Goal: Task Accomplishment & Management: Complete application form

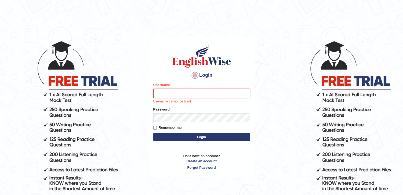
paste input "[EMAIL_ADDRESS][DOMAIN_NAME]"
click at [157, 93] on input "[EMAIL_ADDRESS][DOMAIN_NAME]" at bounding box center [201, 93] width 97 height 9
type input "[EMAIL_ADDRESS][DOMAIN_NAME]"
